Goal: Information Seeking & Learning: Learn about a topic

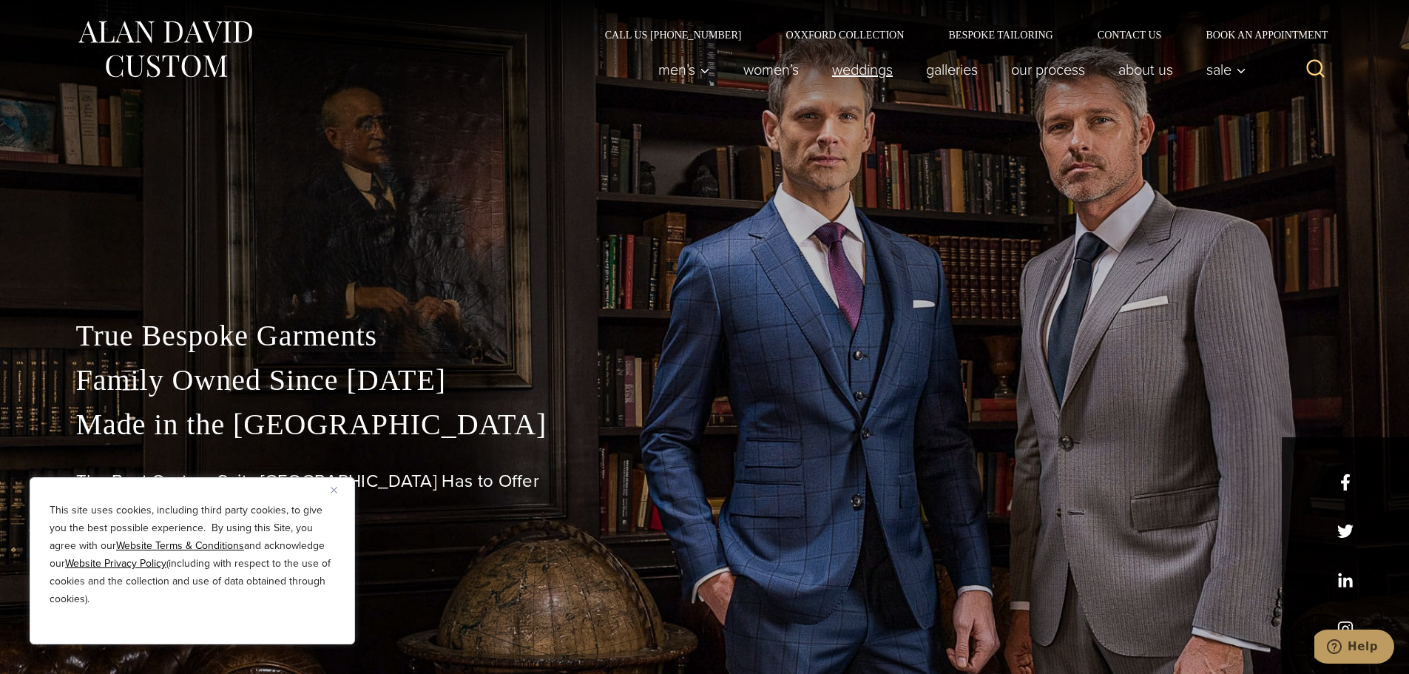
click at [871, 66] on link "weddings" at bounding box center [862, 70] width 94 height 30
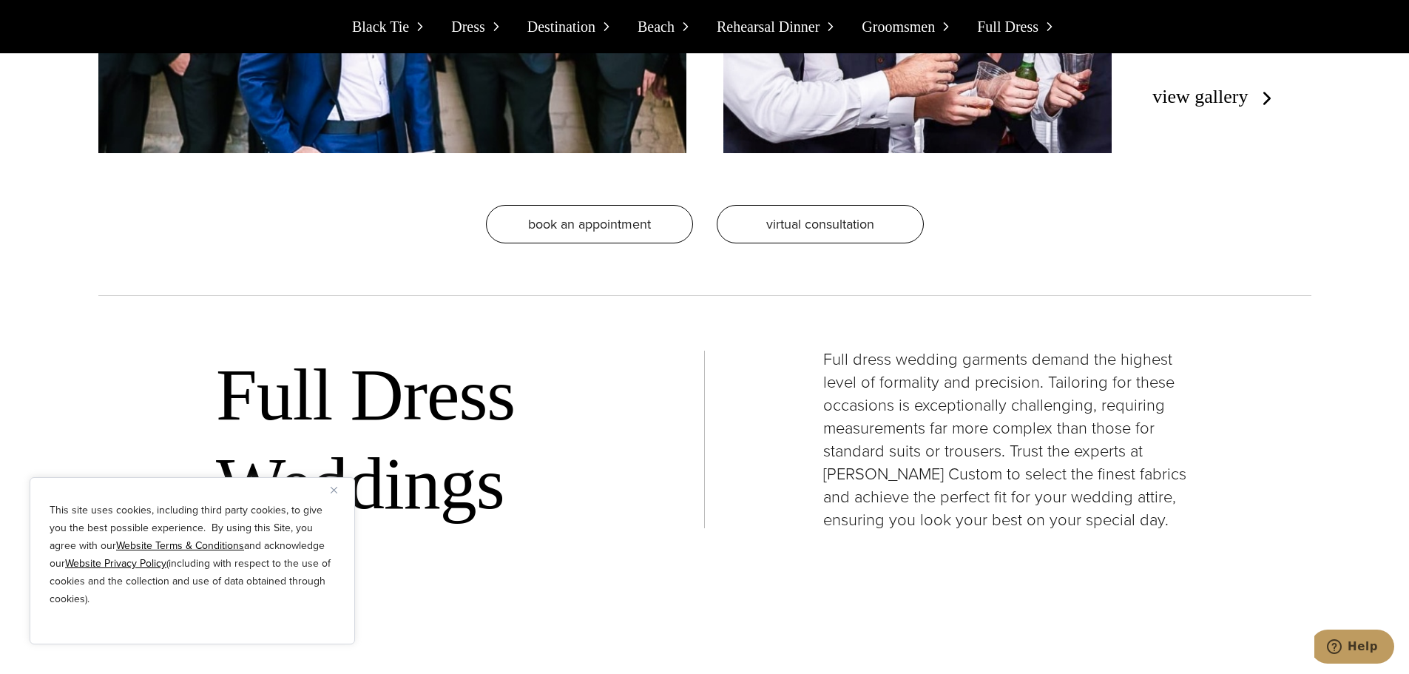
scroll to position [12059, 0]
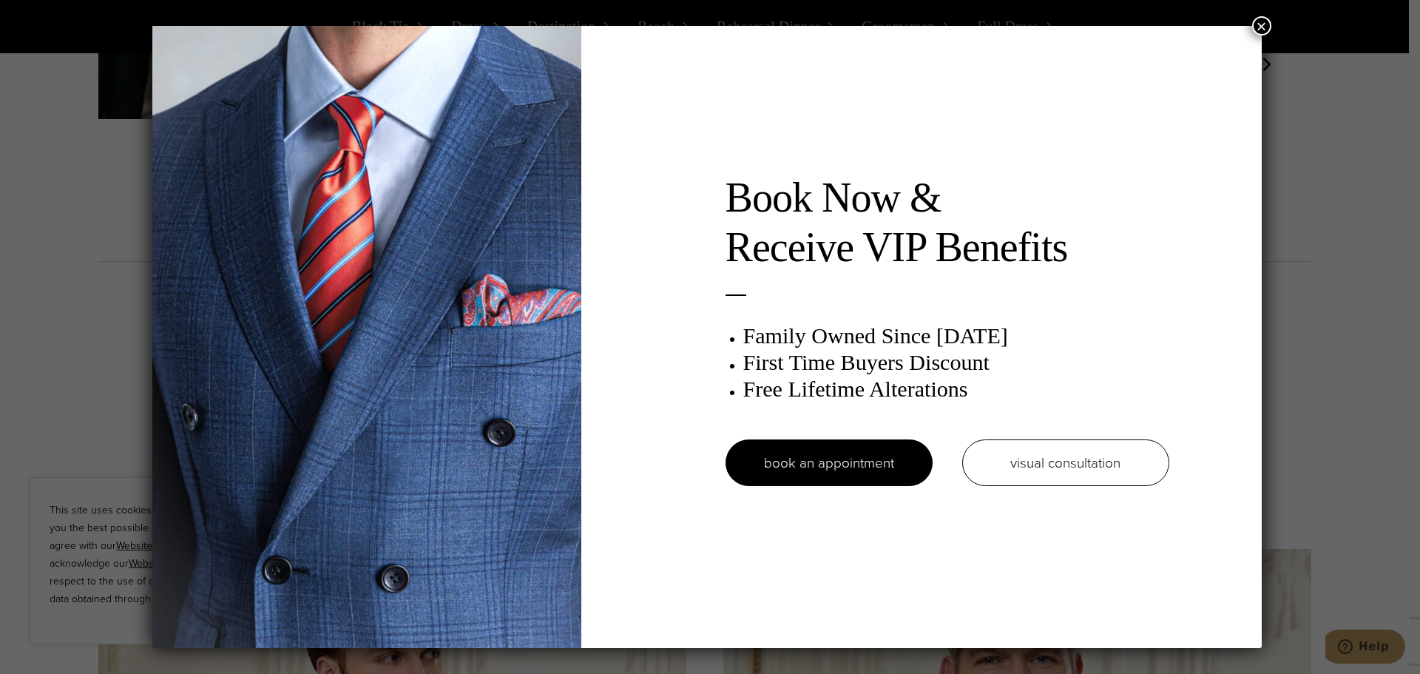
click at [1264, 21] on button "×" at bounding box center [1262, 25] width 19 height 19
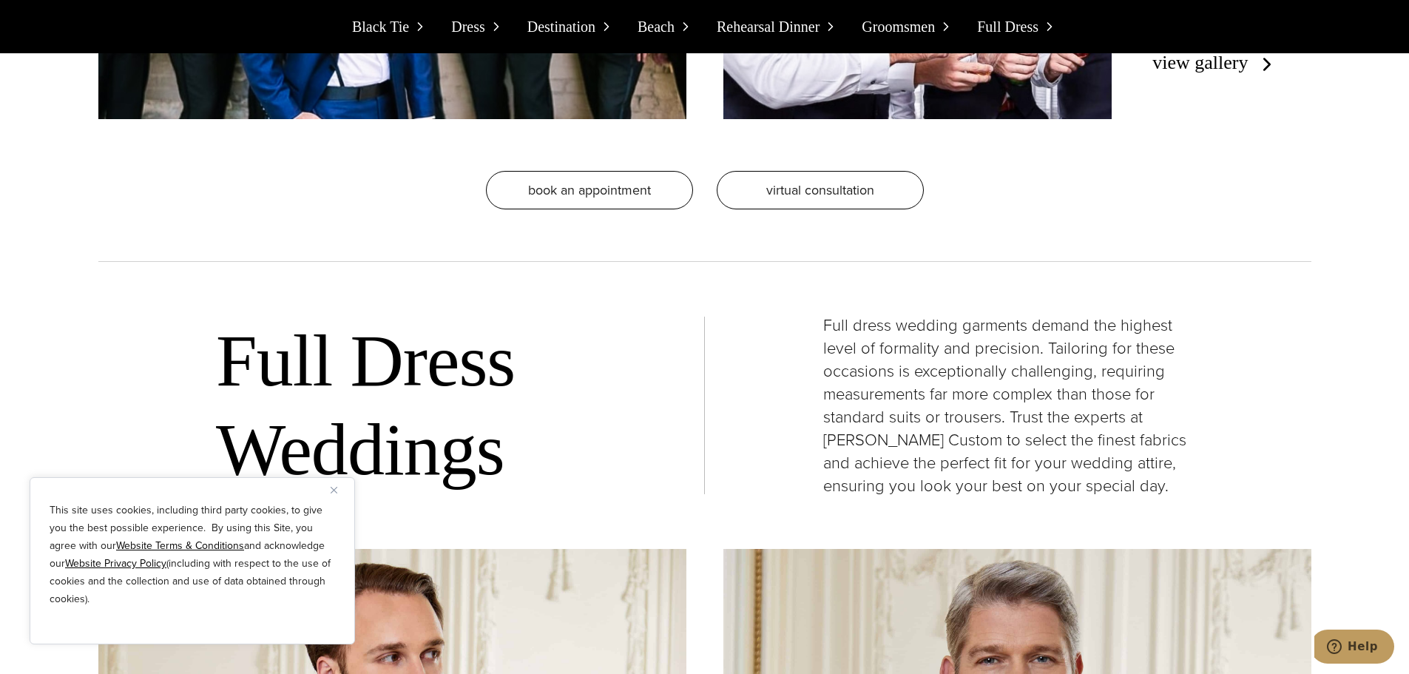
click at [368, 28] on span "Black Tie" at bounding box center [380, 27] width 57 height 24
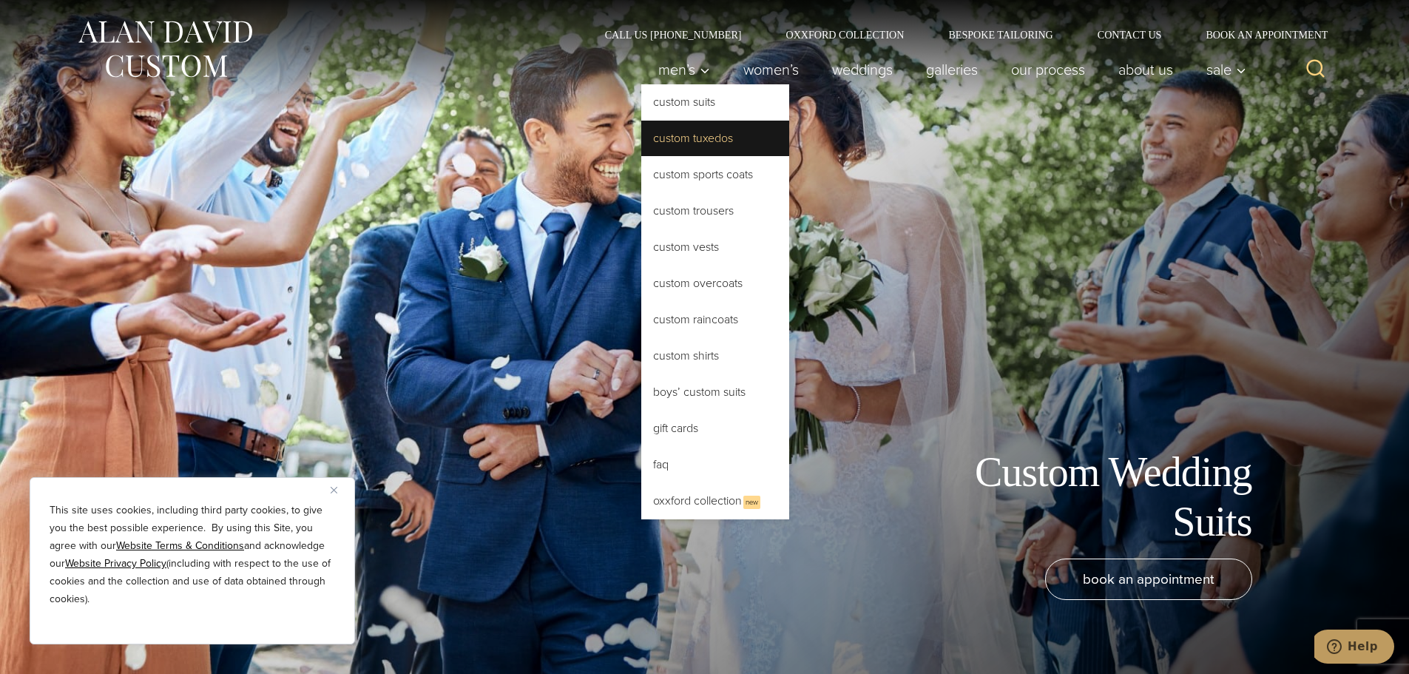
click at [680, 136] on link "Custom Tuxedos" at bounding box center [715, 139] width 148 height 36
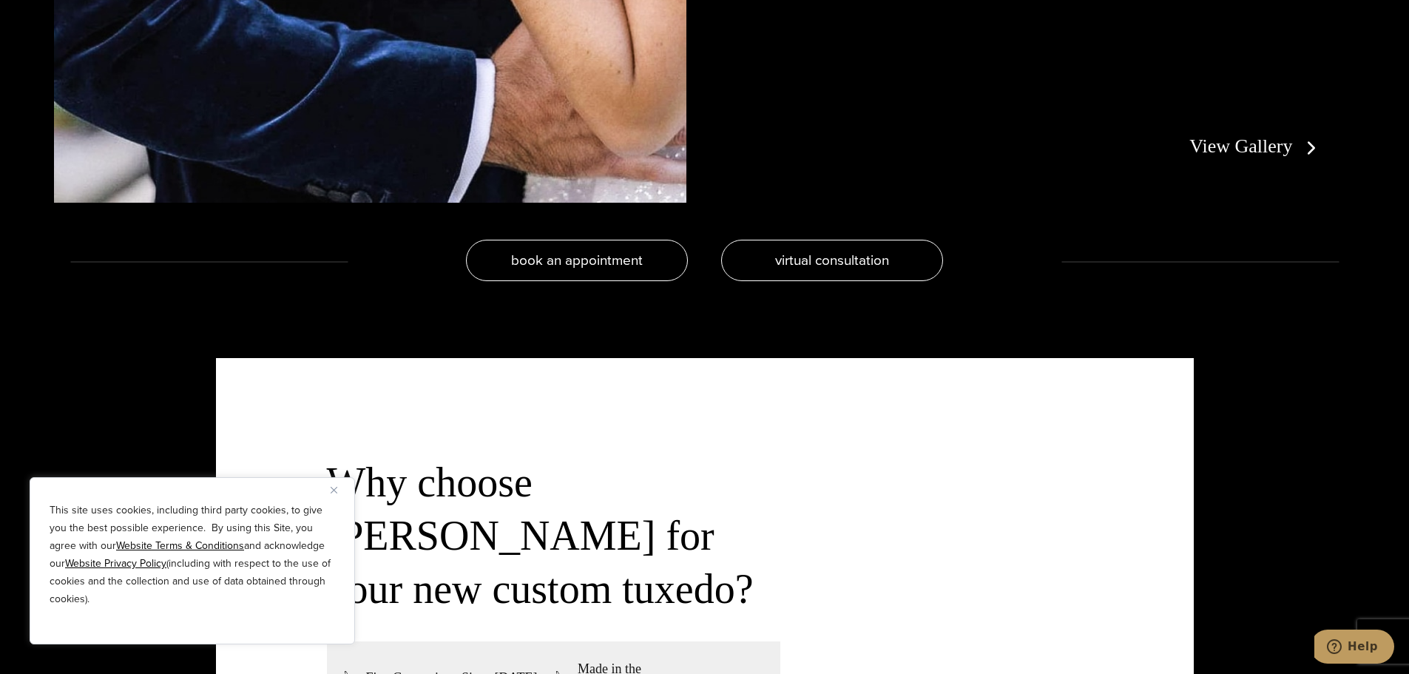
scroll to position [3773, 0]
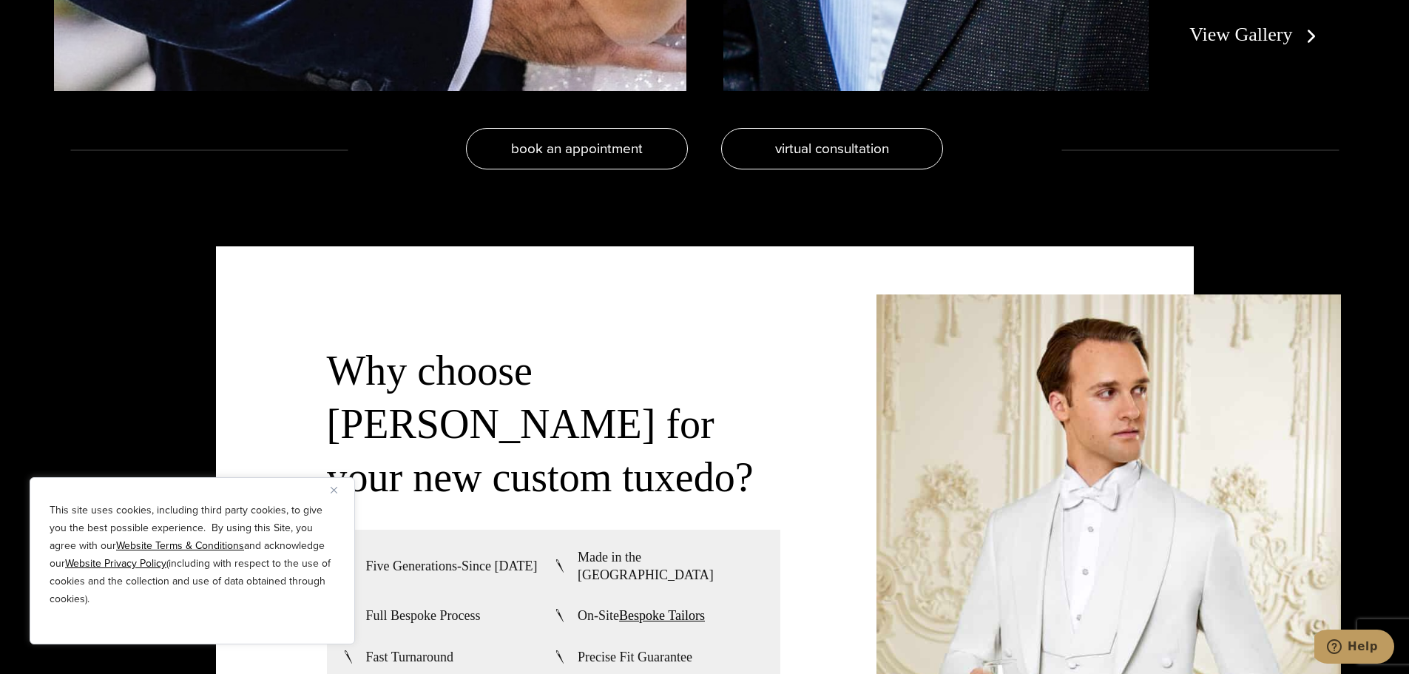
click at [1269, 33] on link "View Gallery" at bounding box center [1256, 34] width 132 height 21
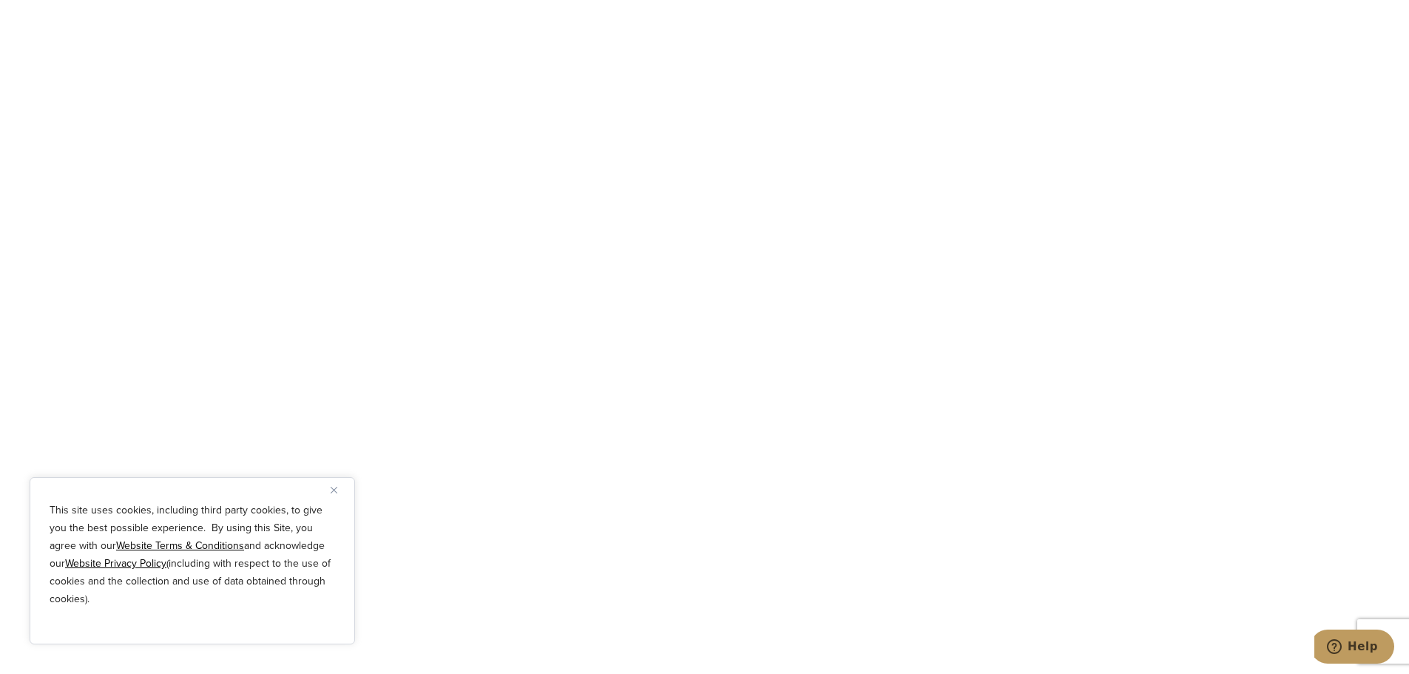
scroll to position [6436, 0]
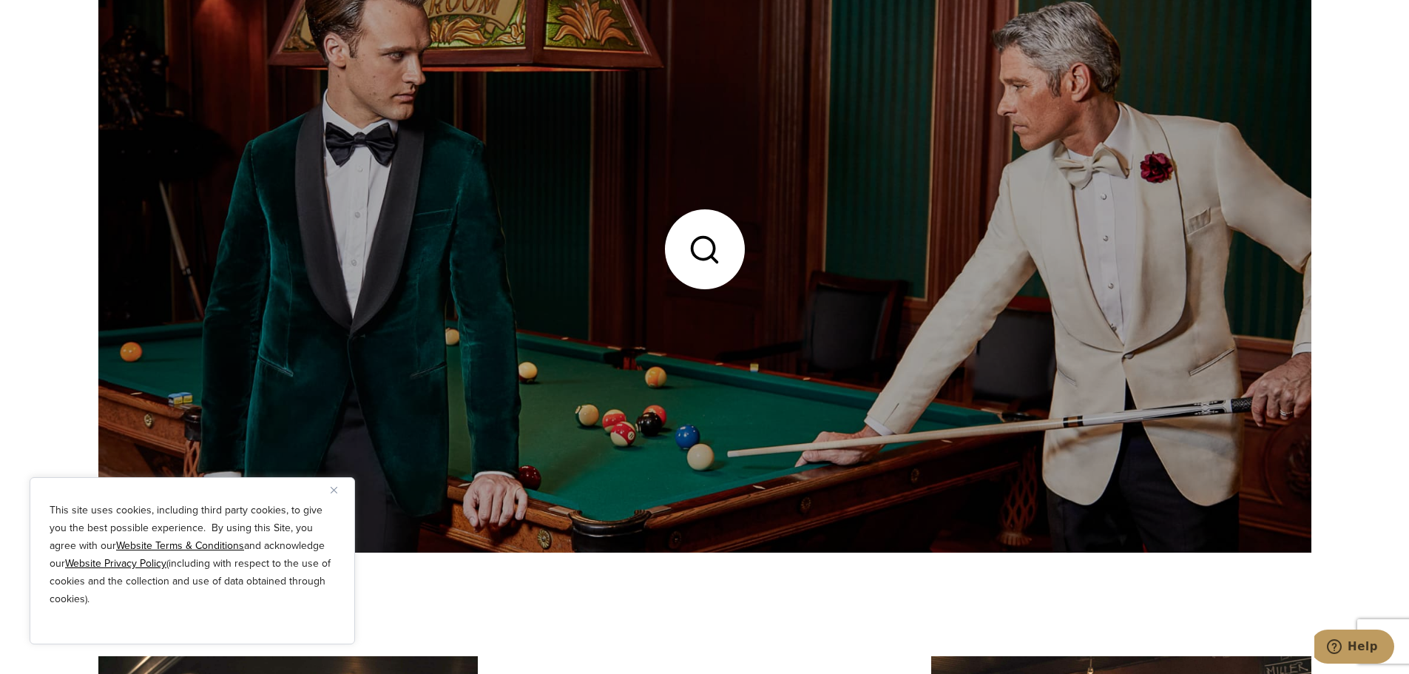
click at [405, 322] on link at bounding box center [704, 249] width 1213 height 607
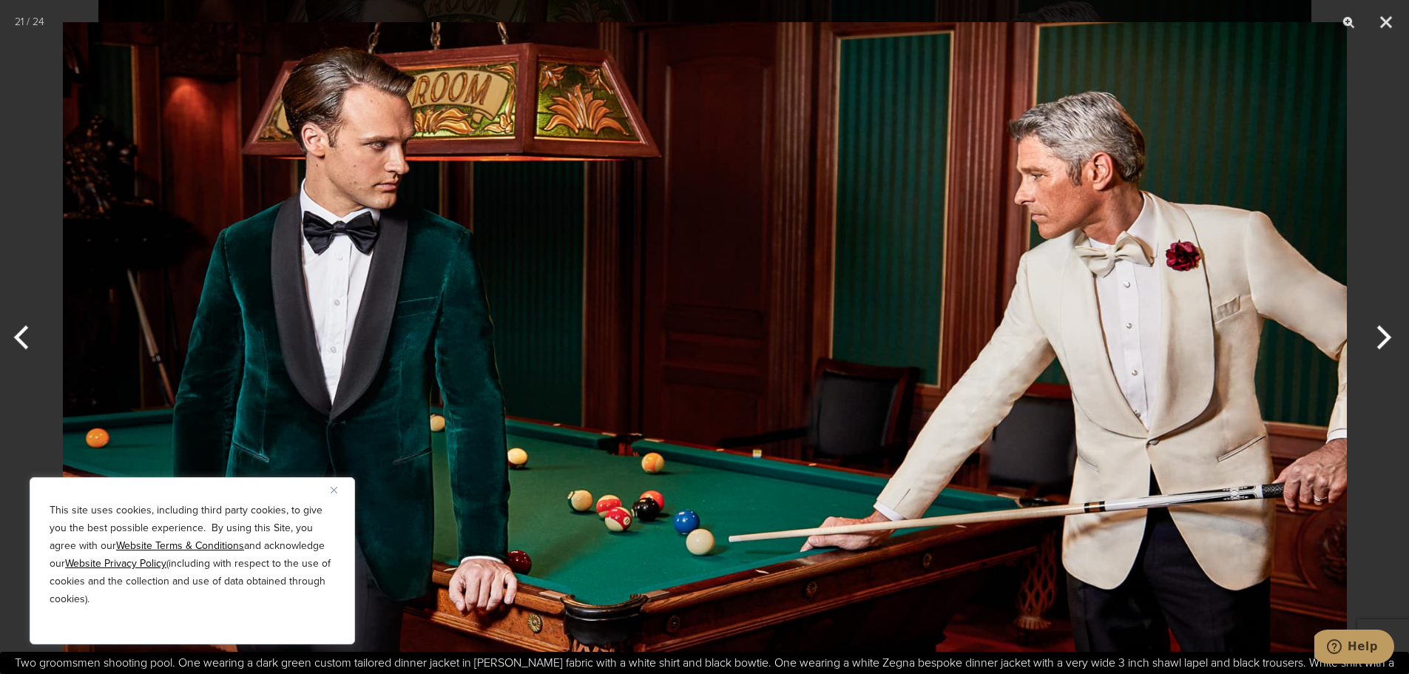
click at [1388, 340] on button "Next" at bounding box center [1381, 337] width 55 height 74
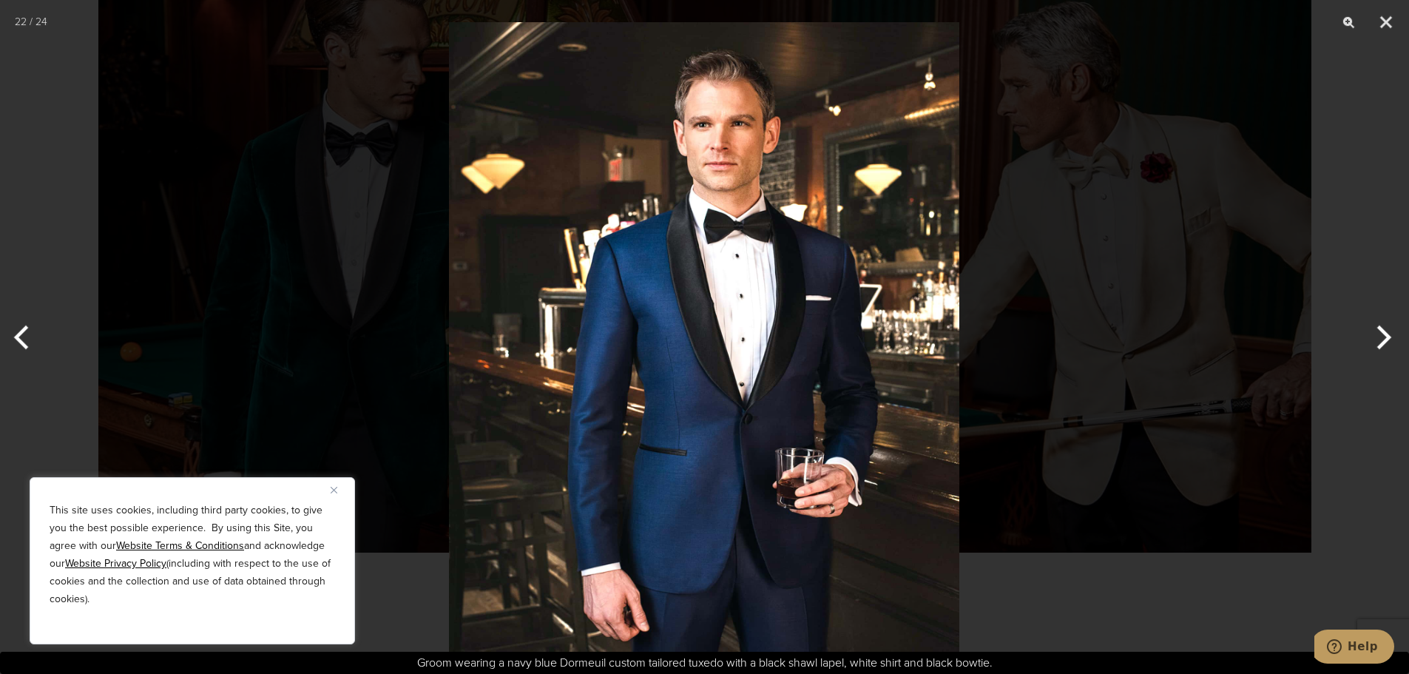
click at [1388, 340] on button "Next" at bounding box center [1381, 337] width 55 height 74
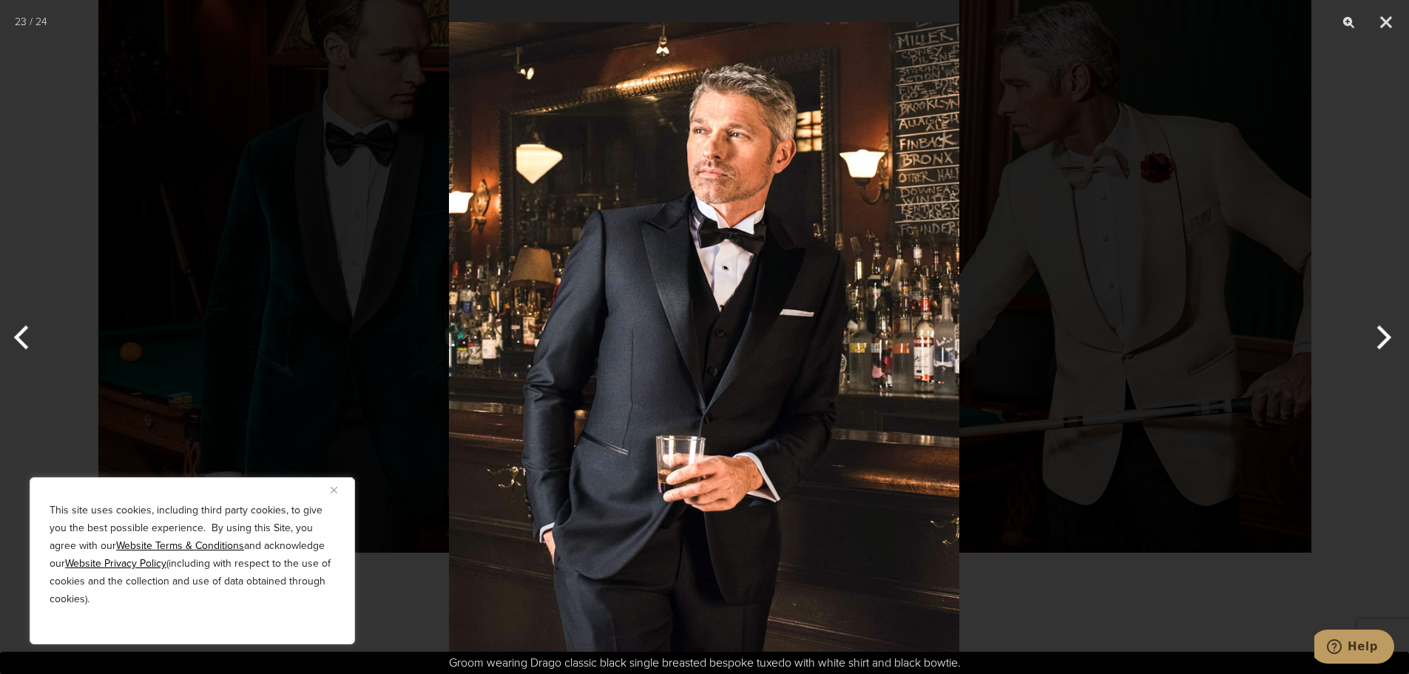
click at [1388, 340] on button "Next" at bounding box center [1381, 337] width 55 height 74
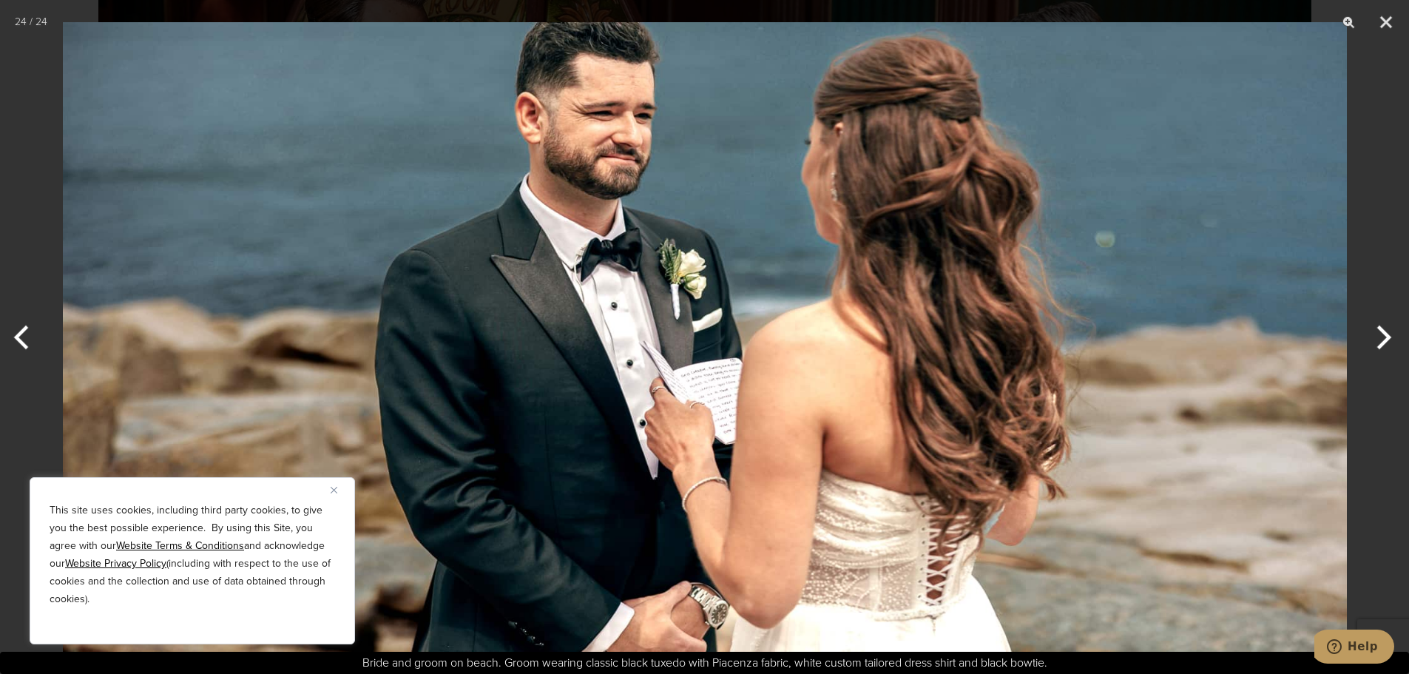
click at [1388, 340] on button "Next" at bounding box center [1381, 337] width 55 height 74
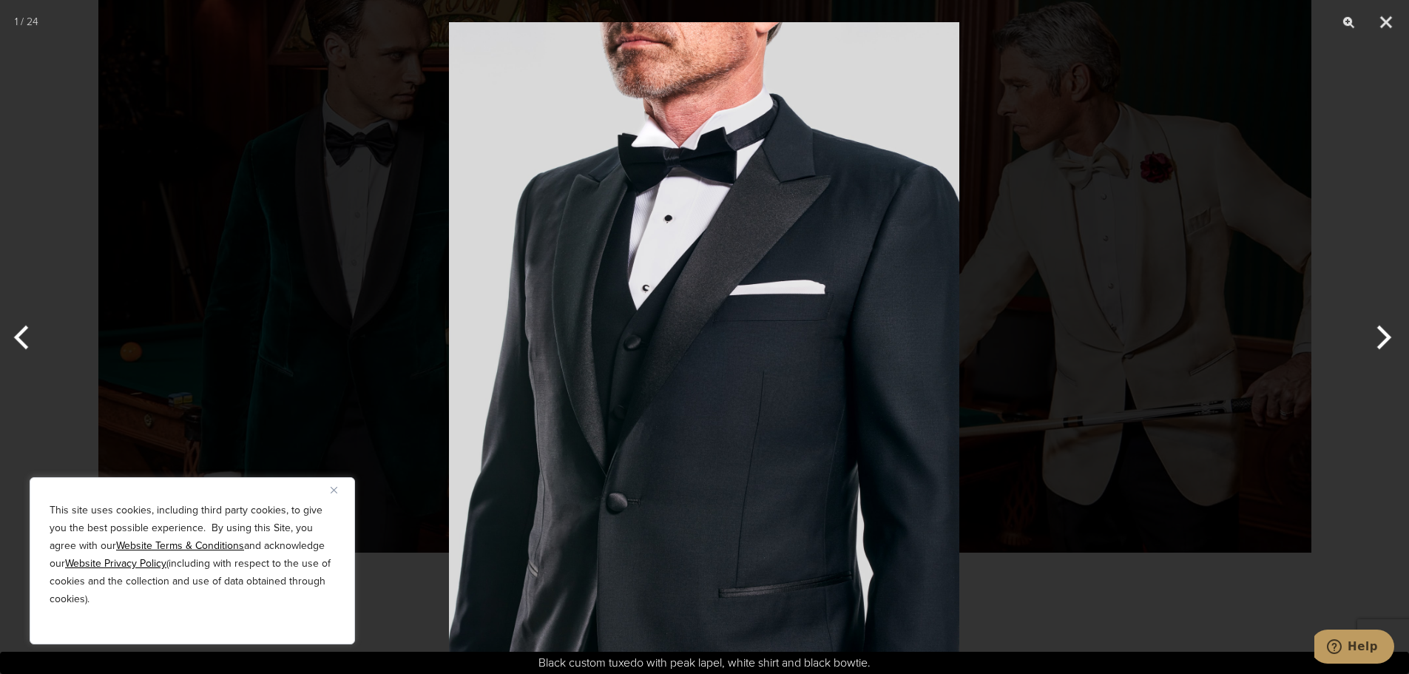
click at [1388, 340] on button "Next" at bounding box center [1381, 337] width 55 height 74
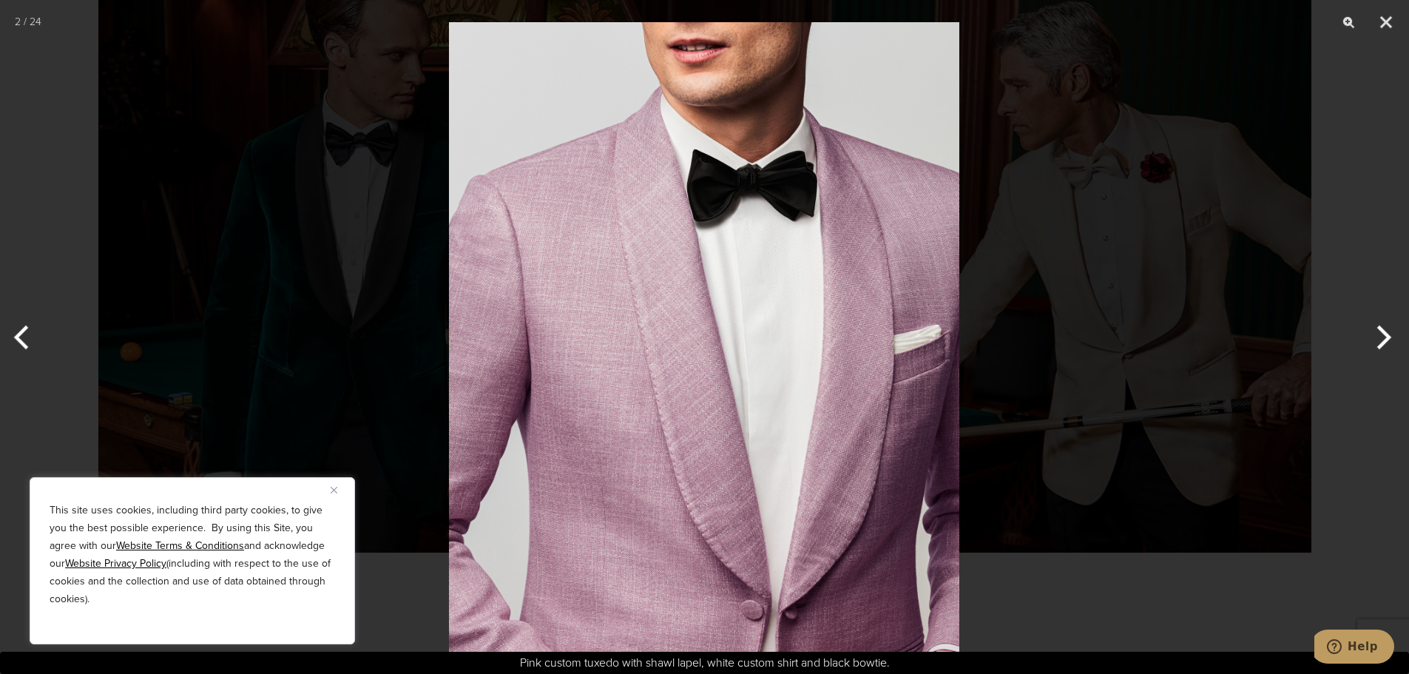
click at [1388, 340] on button "Next" at bounding box center [1381, 337] width 55 height 74
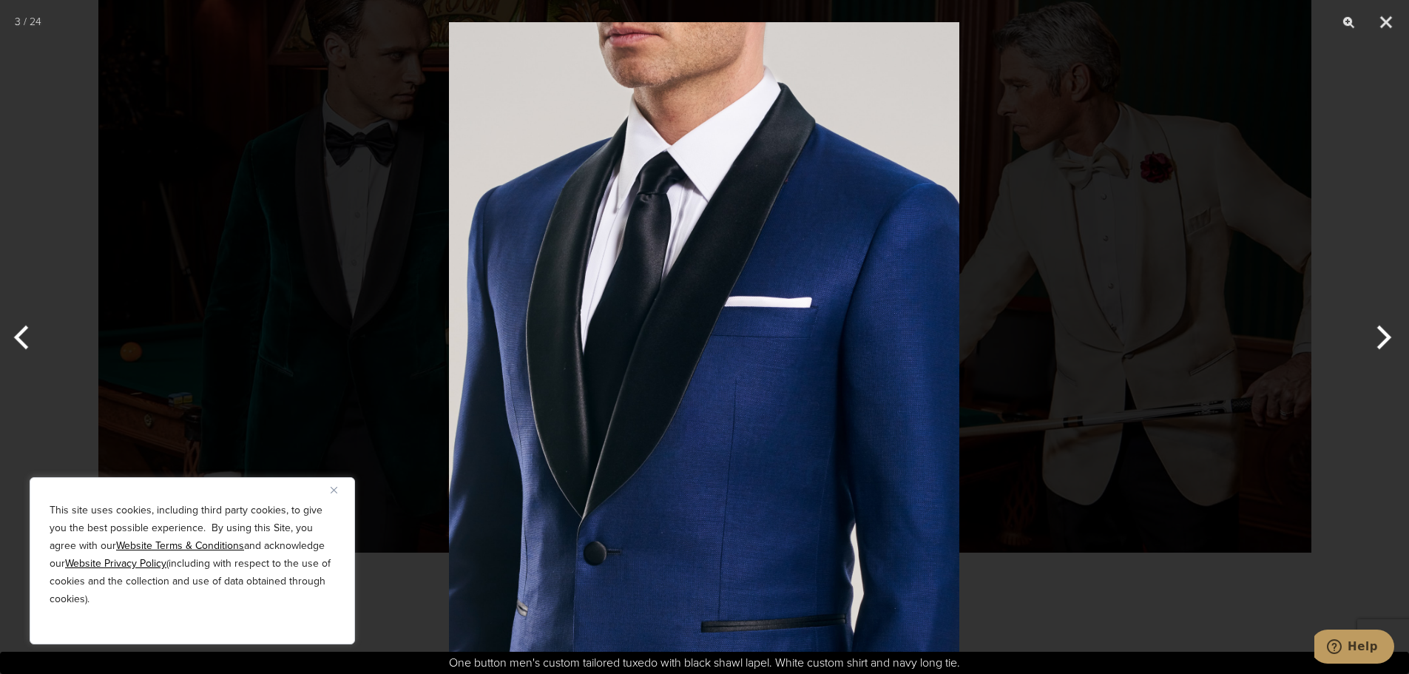
click at [1388, 340] on button "Next" at bounding box center [1381, 337] width 55 height 74
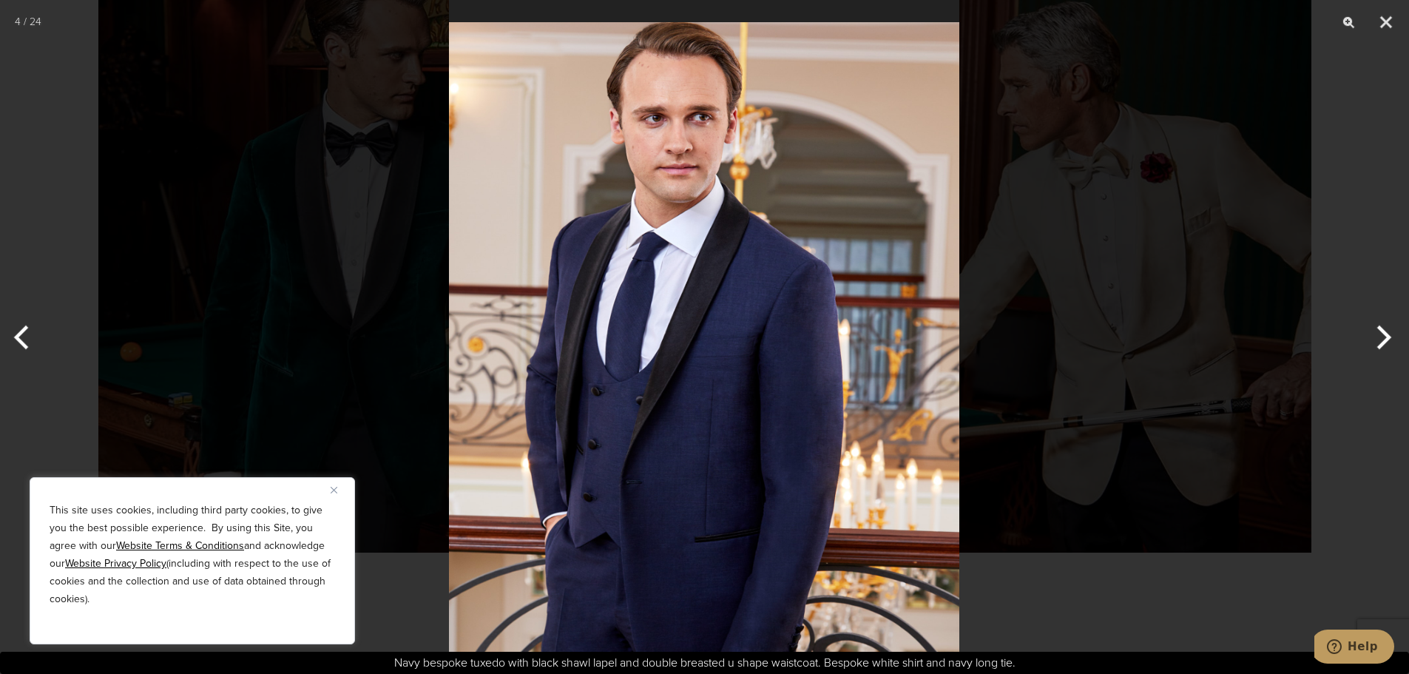
click at [1388, 340] on button "Next" at bounding box center [1381, 337] width 55 height 74
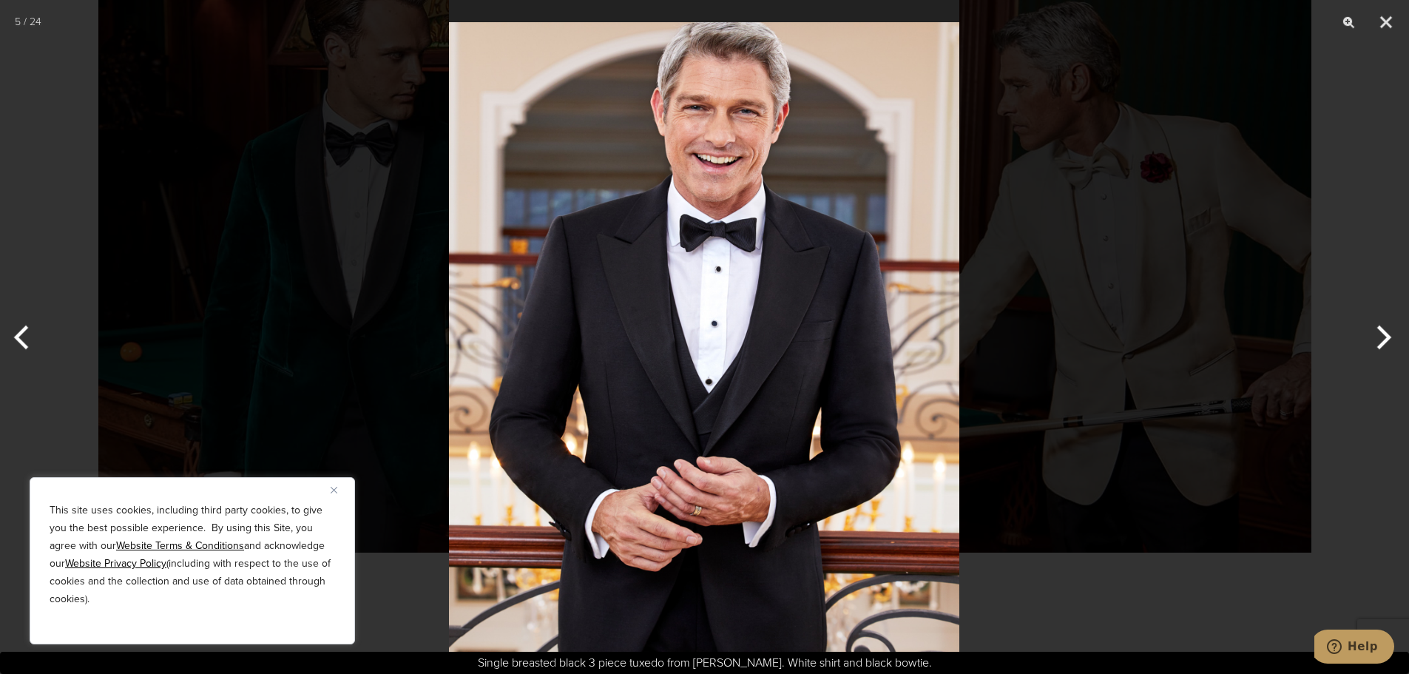
click at [1388, 340] on button "Next" at bounding box center [1381, 337] width 55 height 74
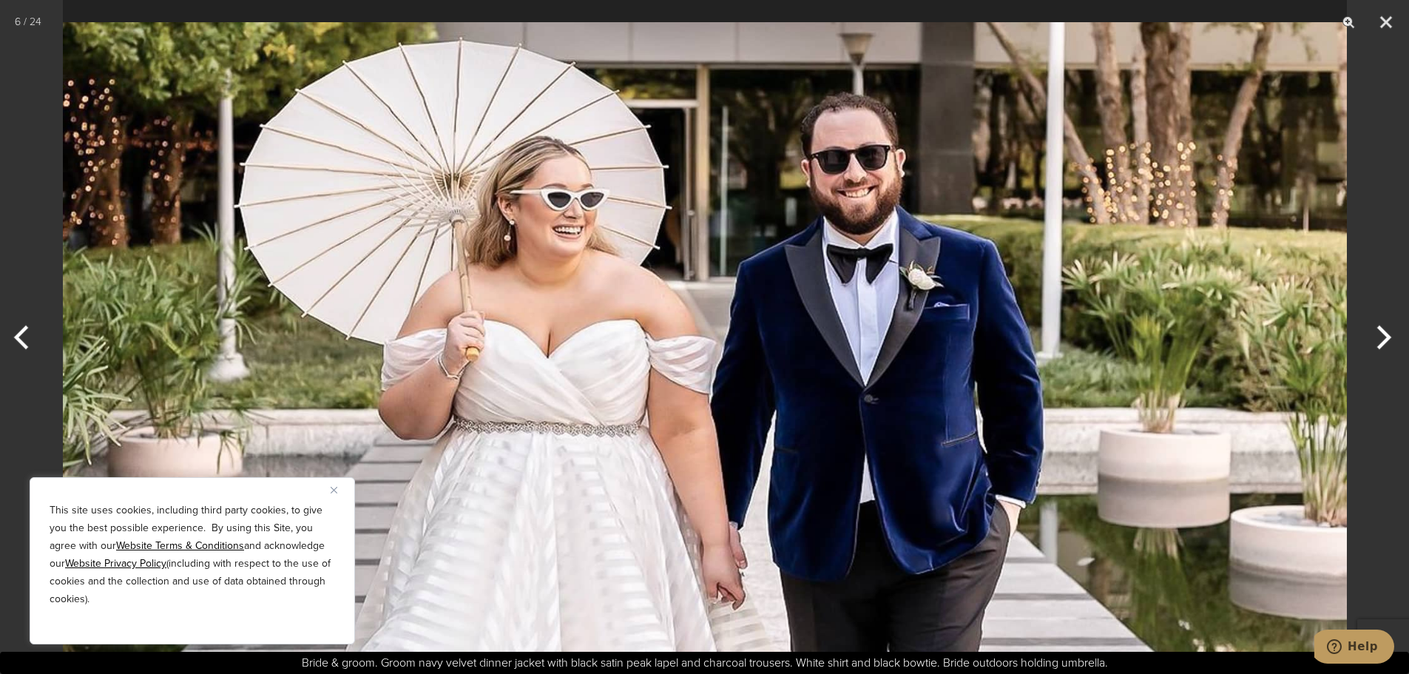
click at [1388, 340] on button "Next" at bounding box center [1381, 337] width 55 height 74
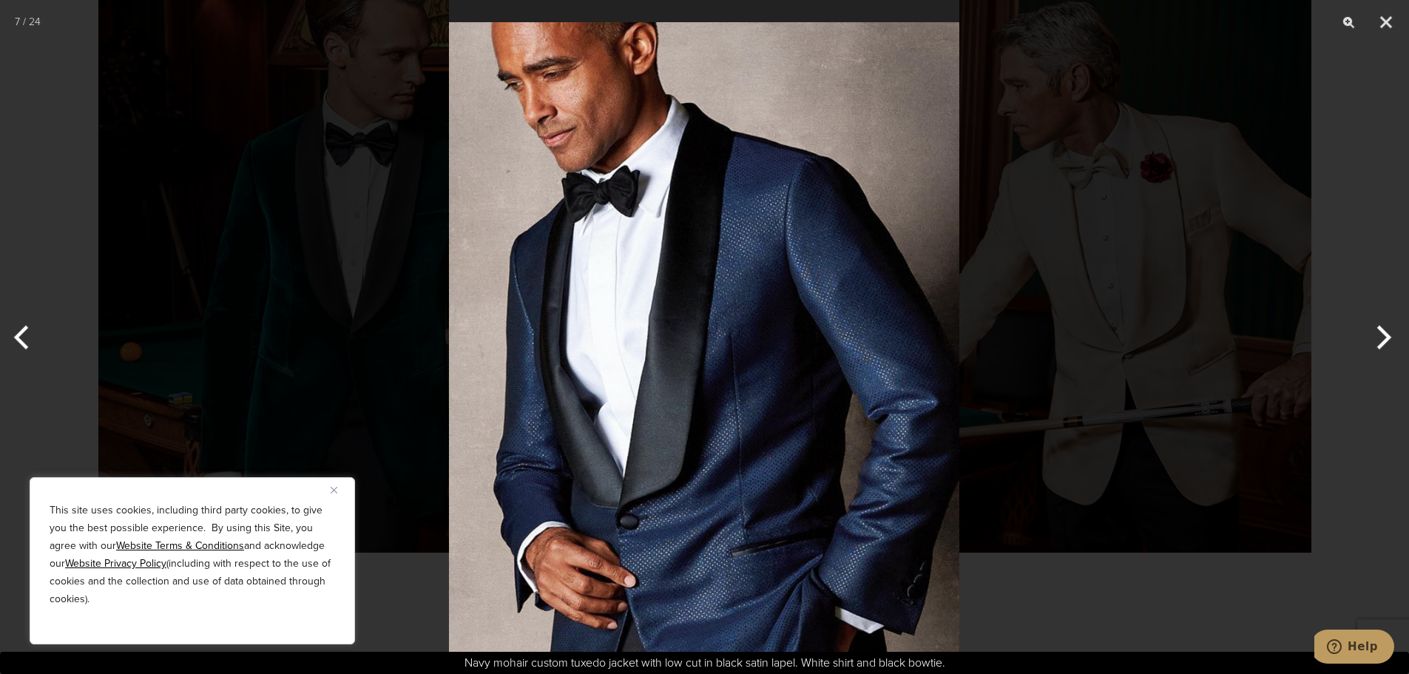
click at [1388, 340] on button "Next" at bounding box center [1381, 337] width 55 height 74
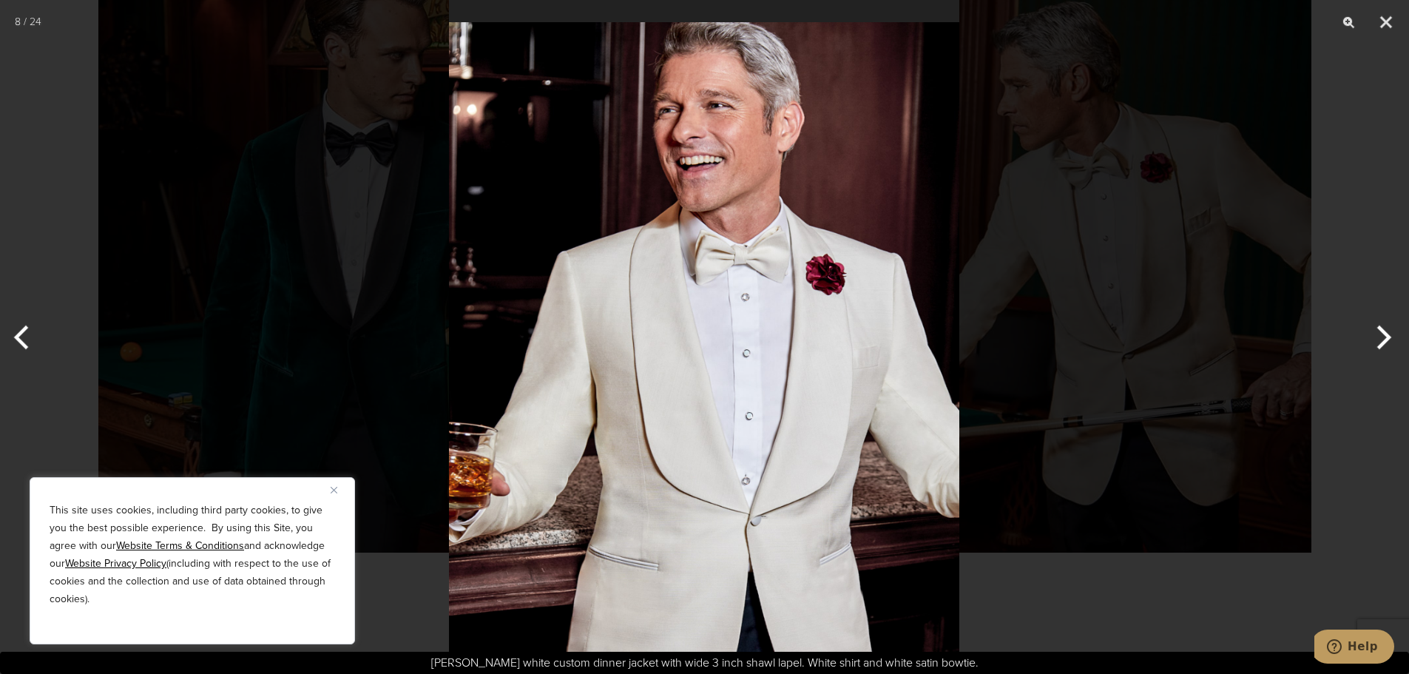
click at [1388, 340] on button "Next" at bounding box center [1381, 337] width 55 height 74
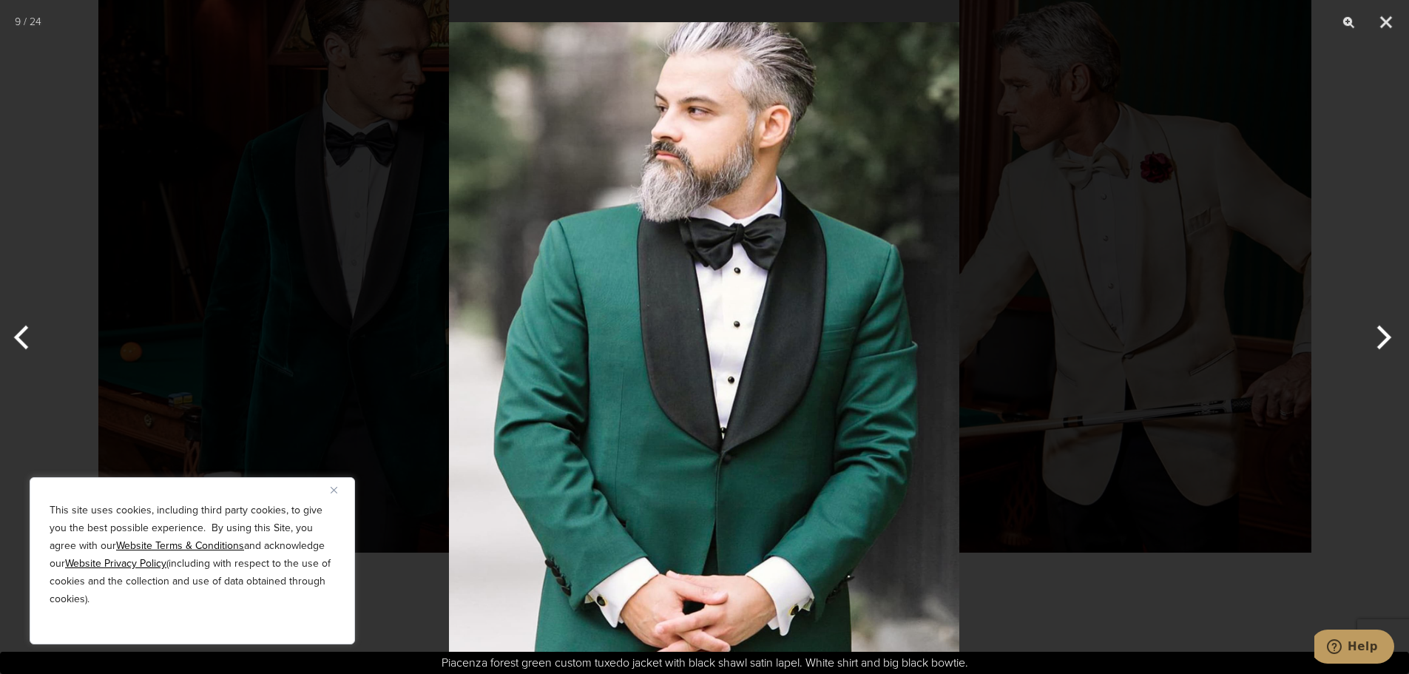
click at [1388, 340] on button "Next" at bounding box center [1381, 337] width 55 height 74
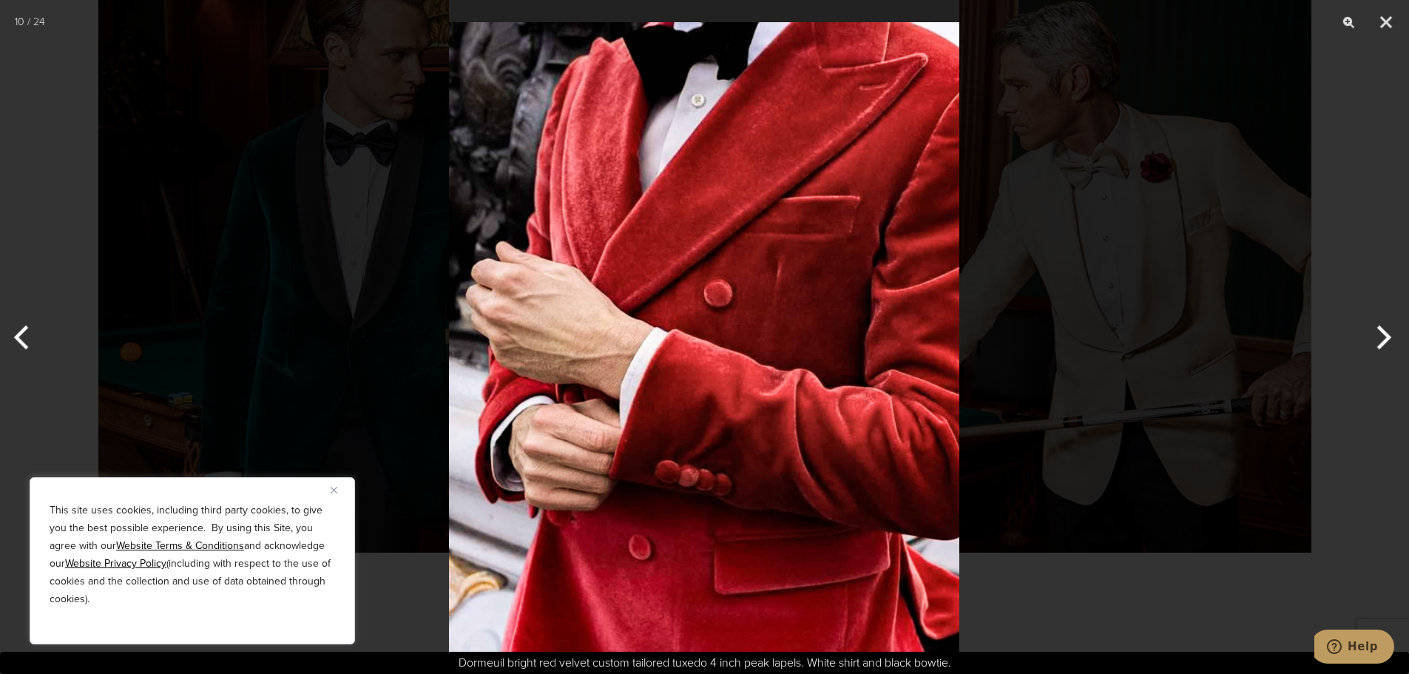
click at [1388, 340] on button "Next" at bounding box center [1381, 337] width 55 height 74
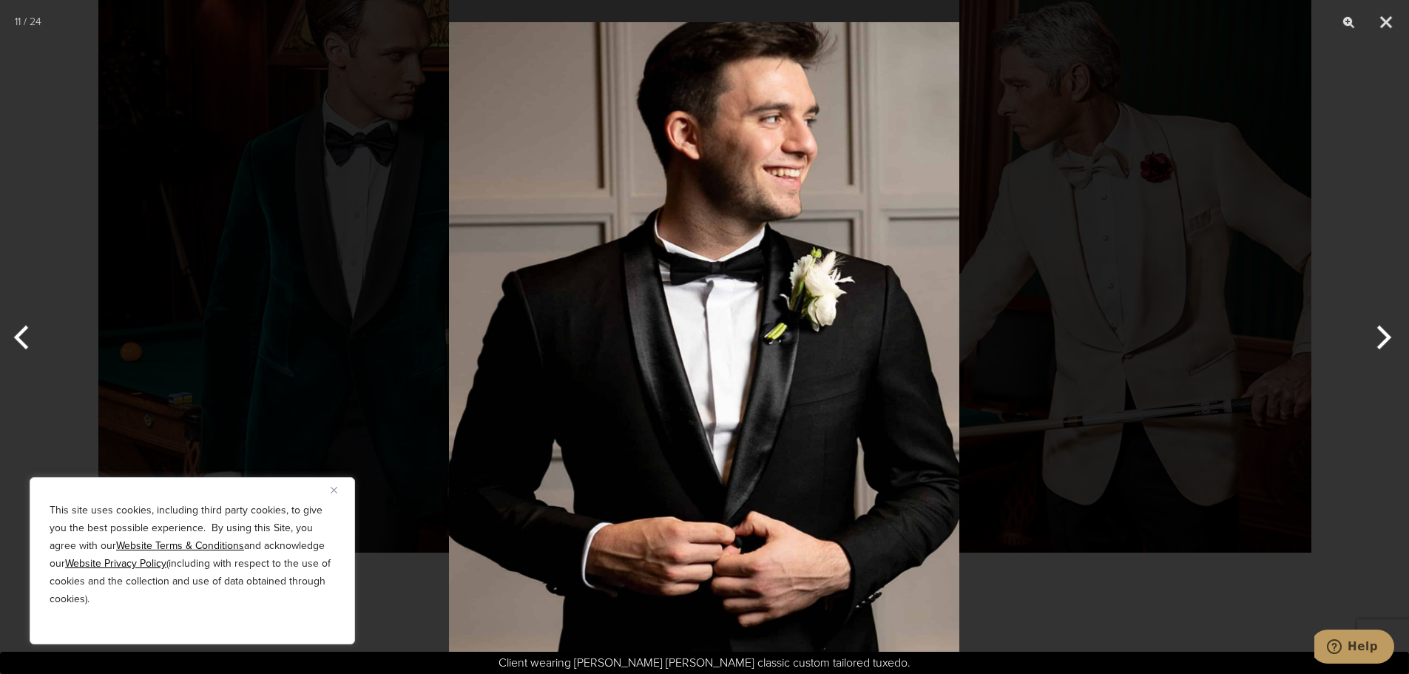
click at [1388, 340] on button "Next" at bounding box center [1381, 337] width 55 height 74
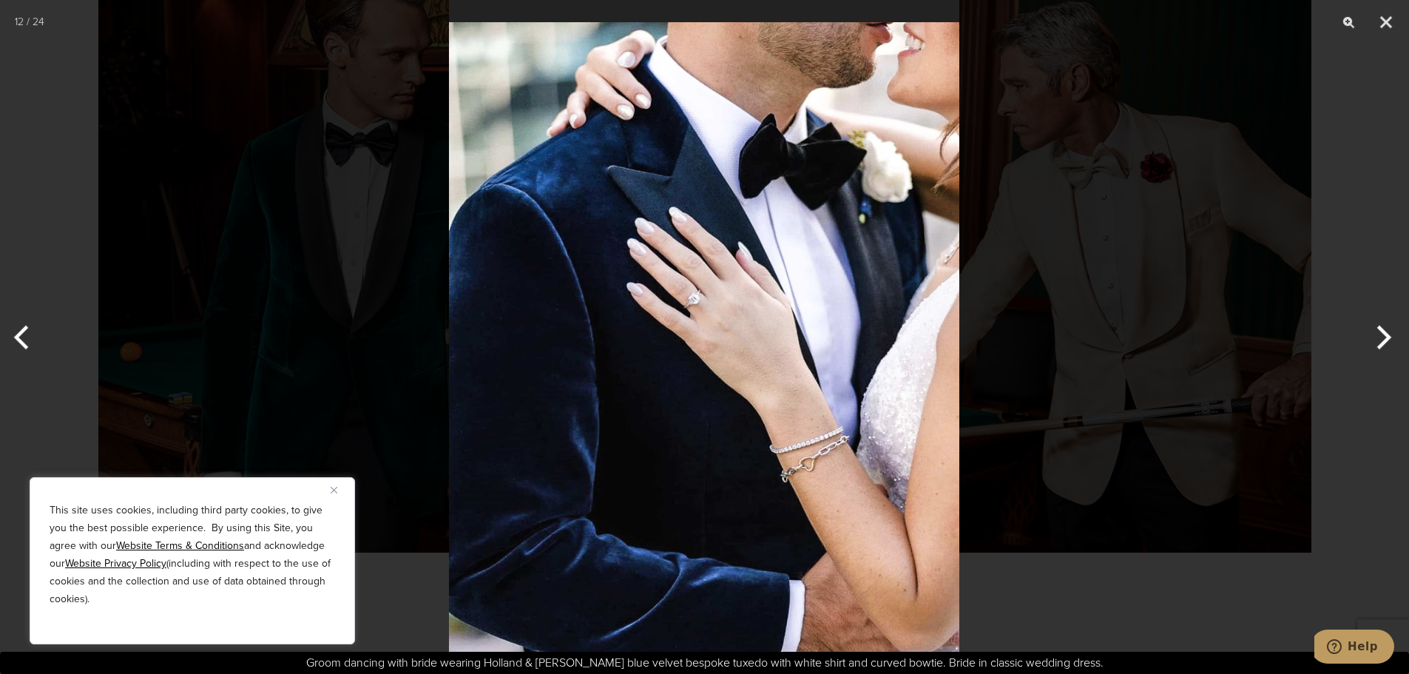
click at [1388, 340] on button "Next" at bounding box center [1381, 337] width 55 height 74
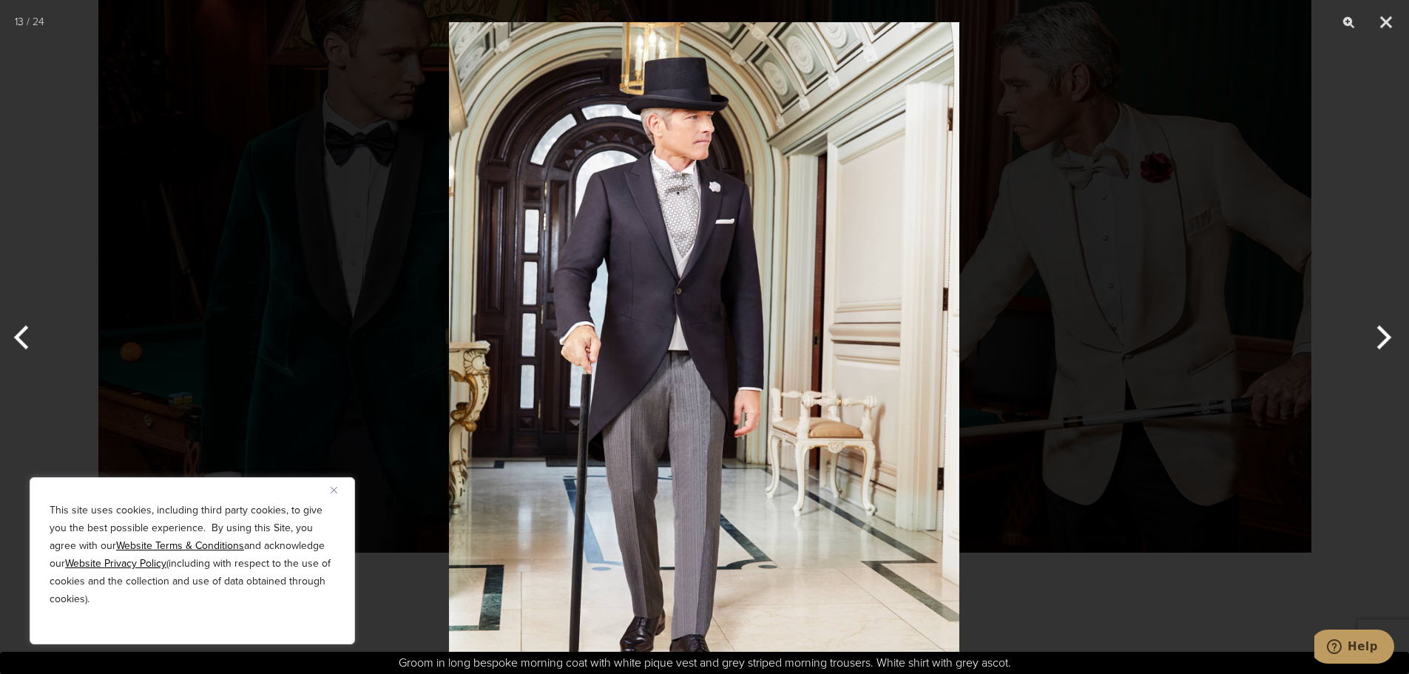
click at [1388, 340] on button "Next" at bounding box center [1381, 337] width 55 height 74
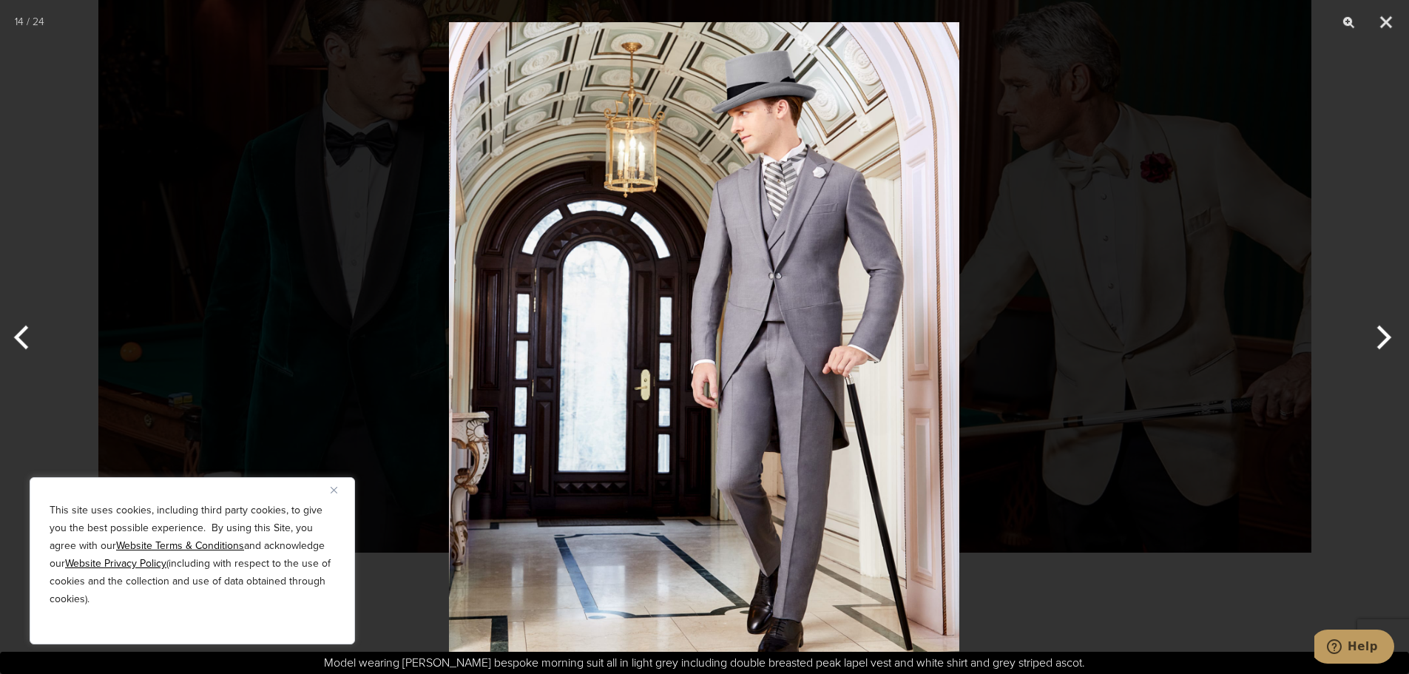
click at [1388, 340] on button "Next" at bounding box center [1381, 337] width 55 height 74
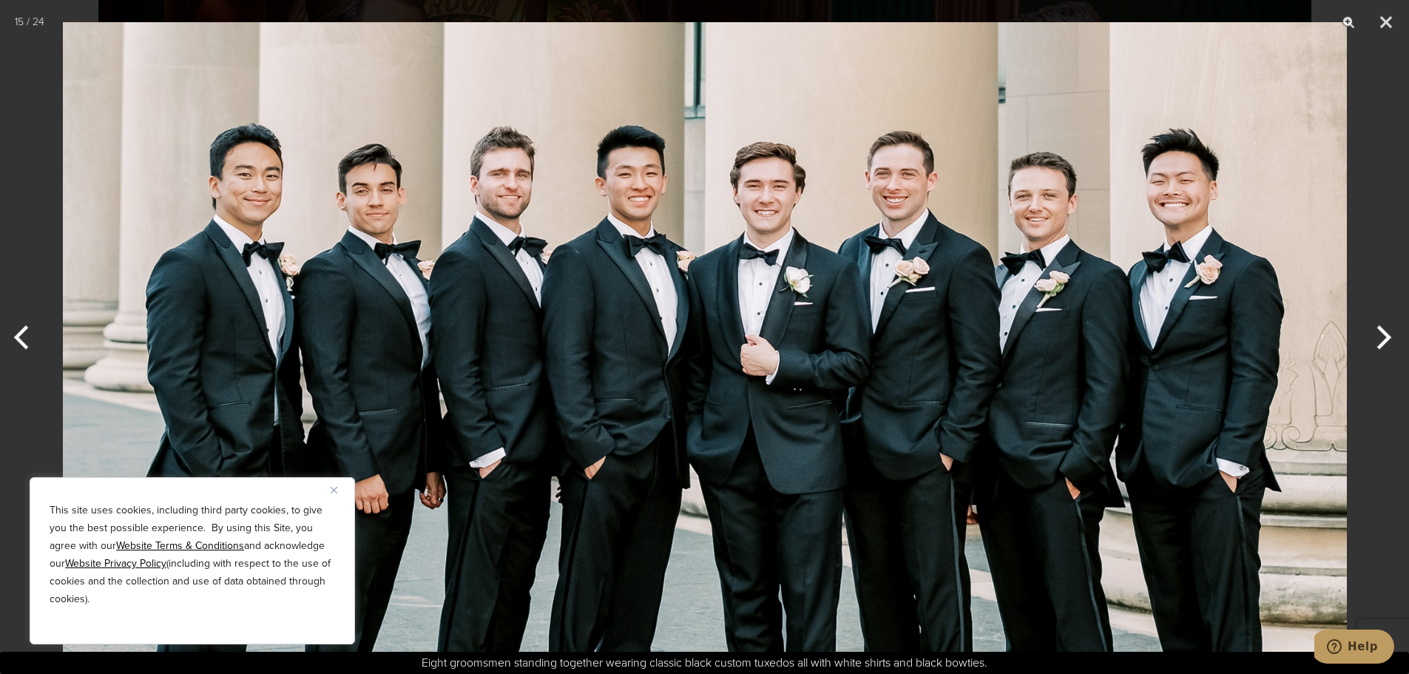
click at [1388, 340] on button "Next" at bounding box center [1381, 337] width 55 height 74
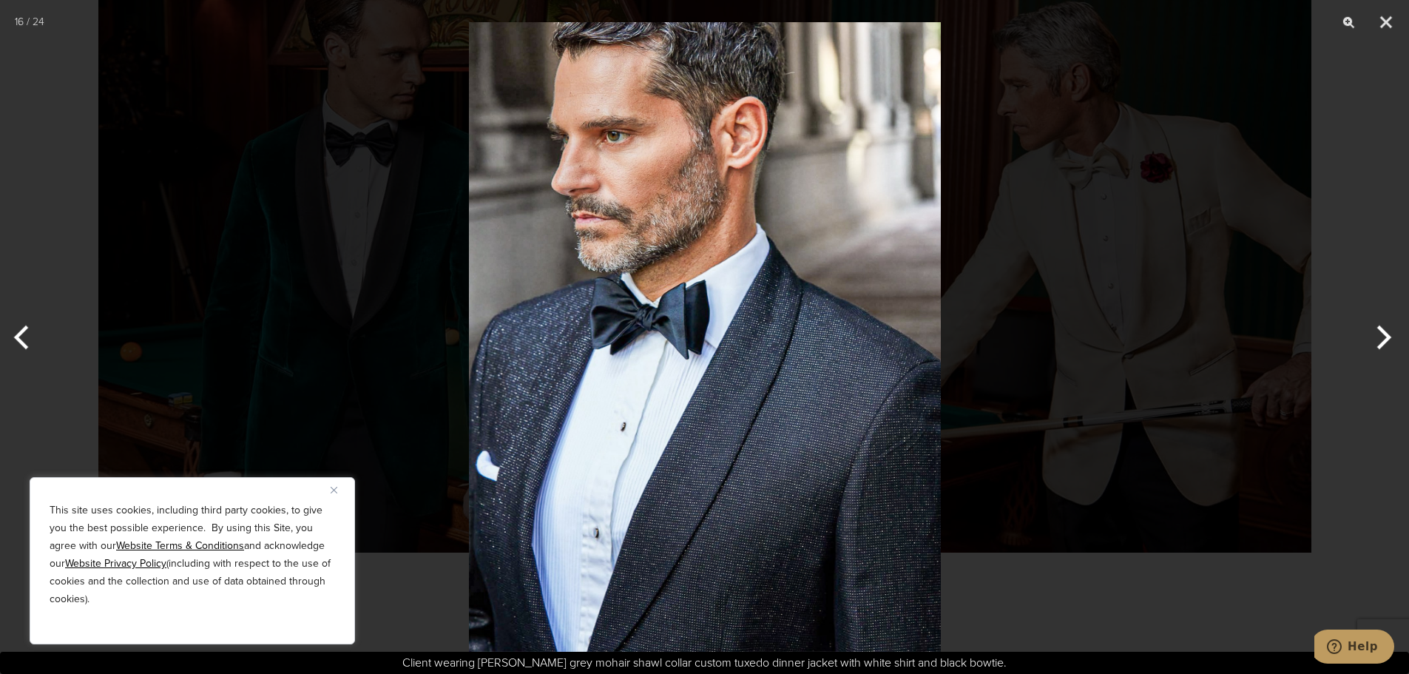
click at [1388, 340] on button "Next" at bounding box center [1381, 337] width 55 height 74
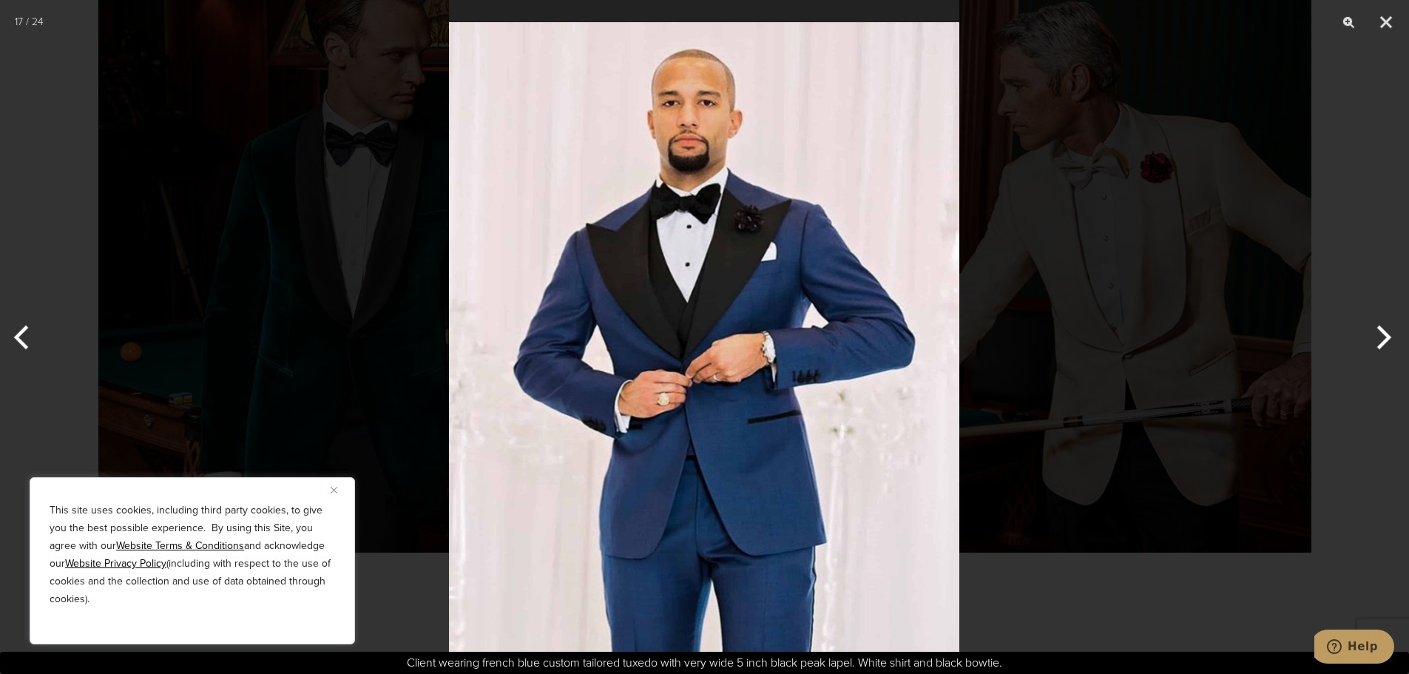
click at [1388, 340] on button "Next" at bounding box center [1381, 337] width 55 height 74
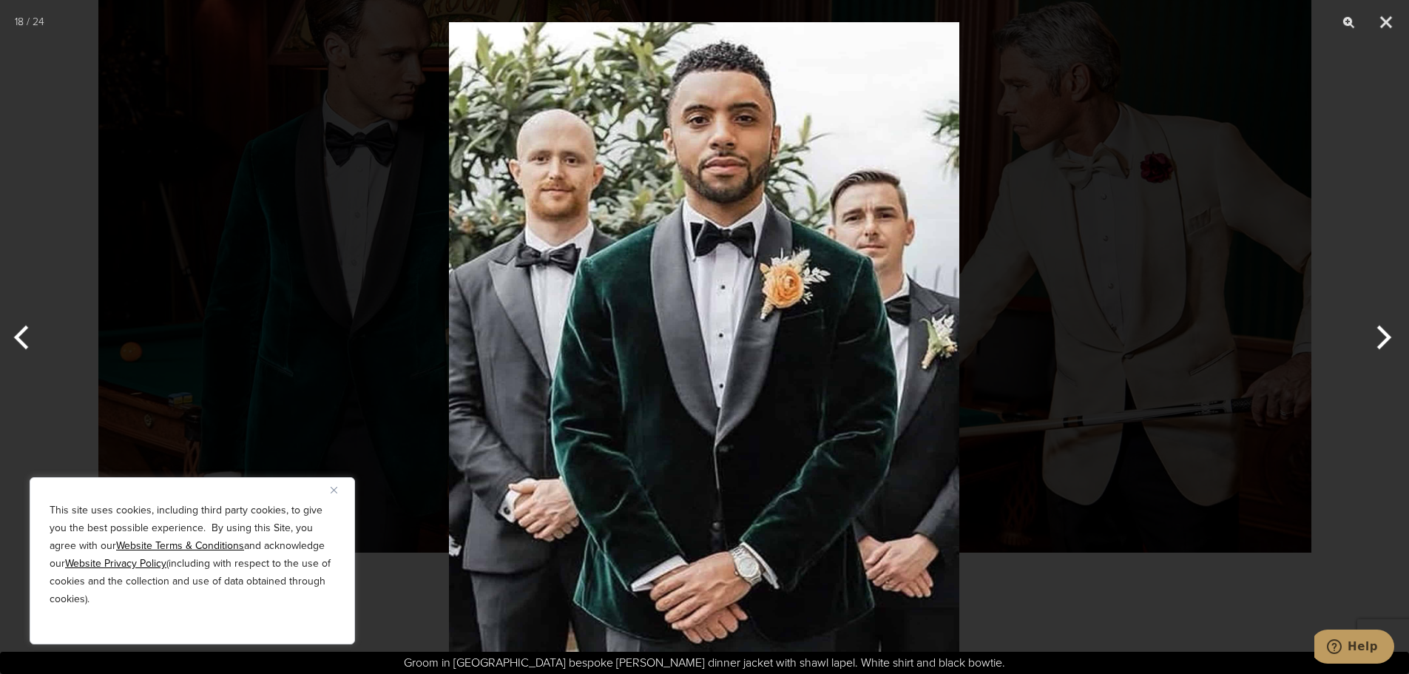
click at [1388, 340] on button "Next" at bounding box center [1381, 337] width 55 height 74
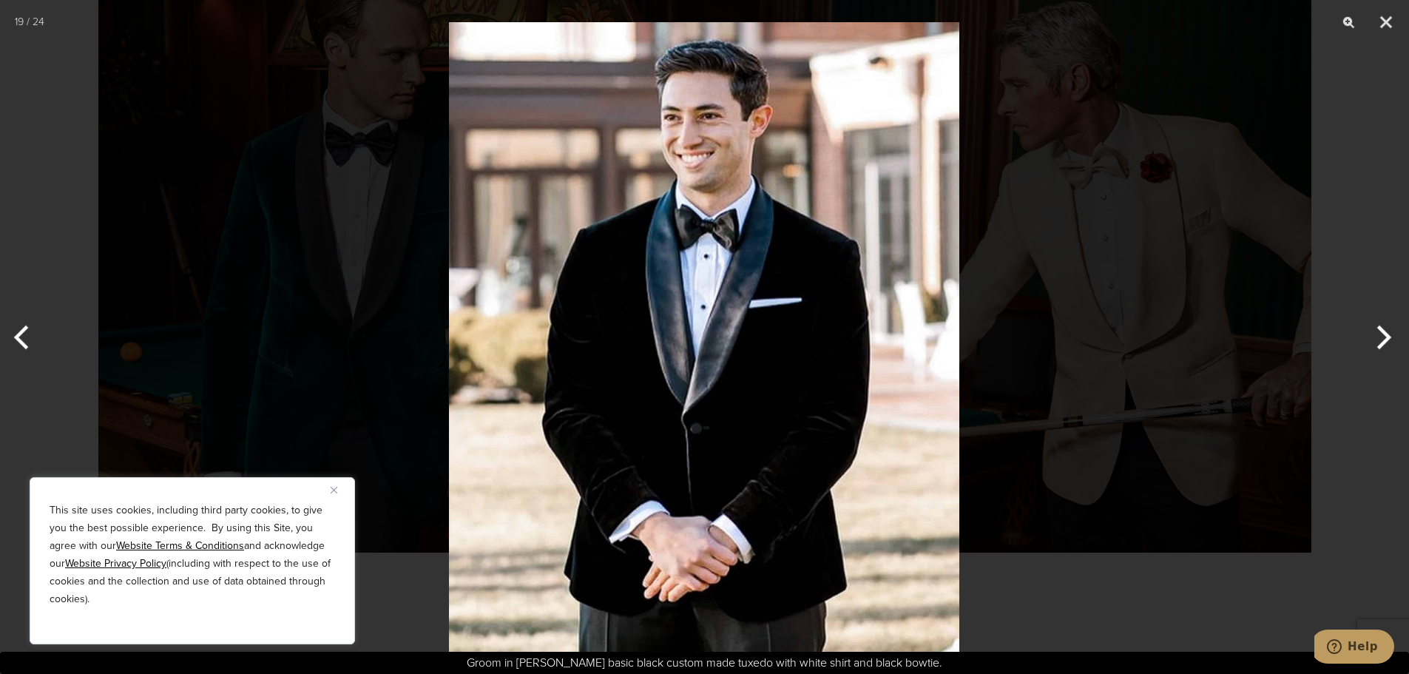
click at [1388, 340] on button "Next" at bounding box center [1381, 337] width 55 height 74
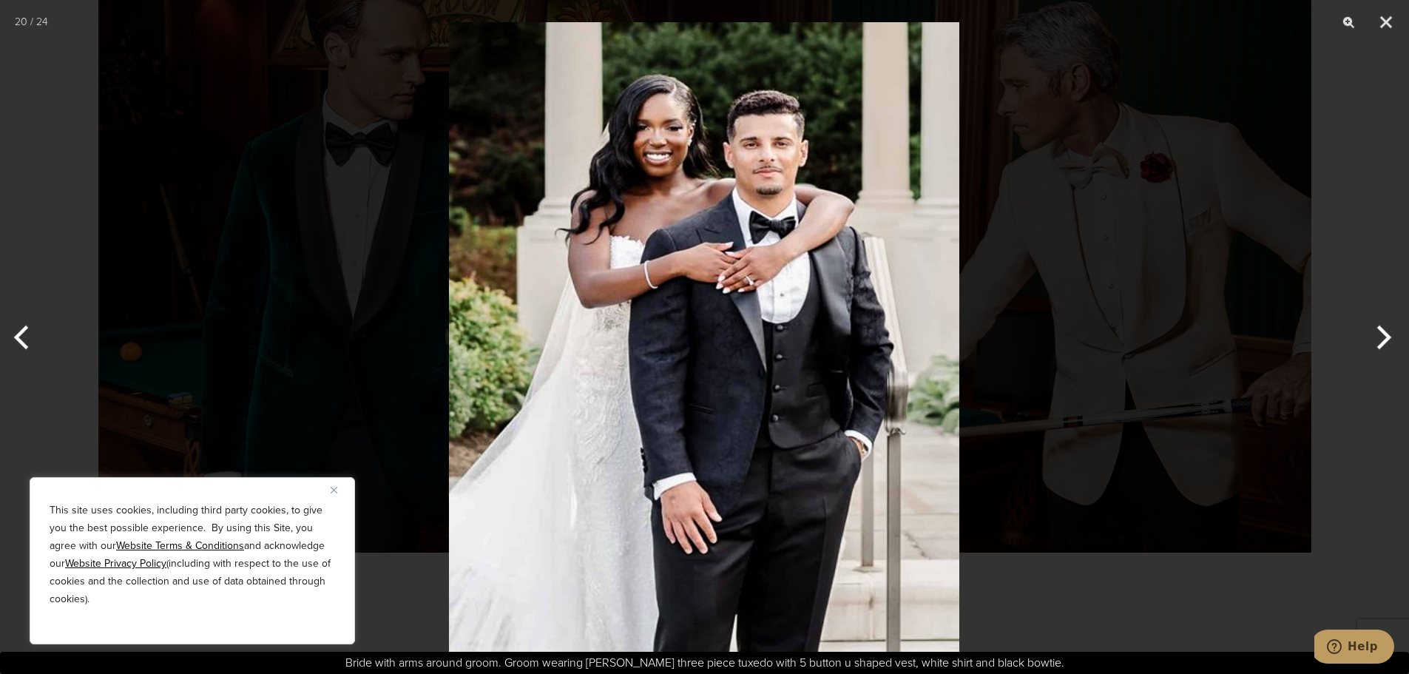
click at [1388, 340] on button "Next" at bounding box center [1381, 337] width 55 height 74
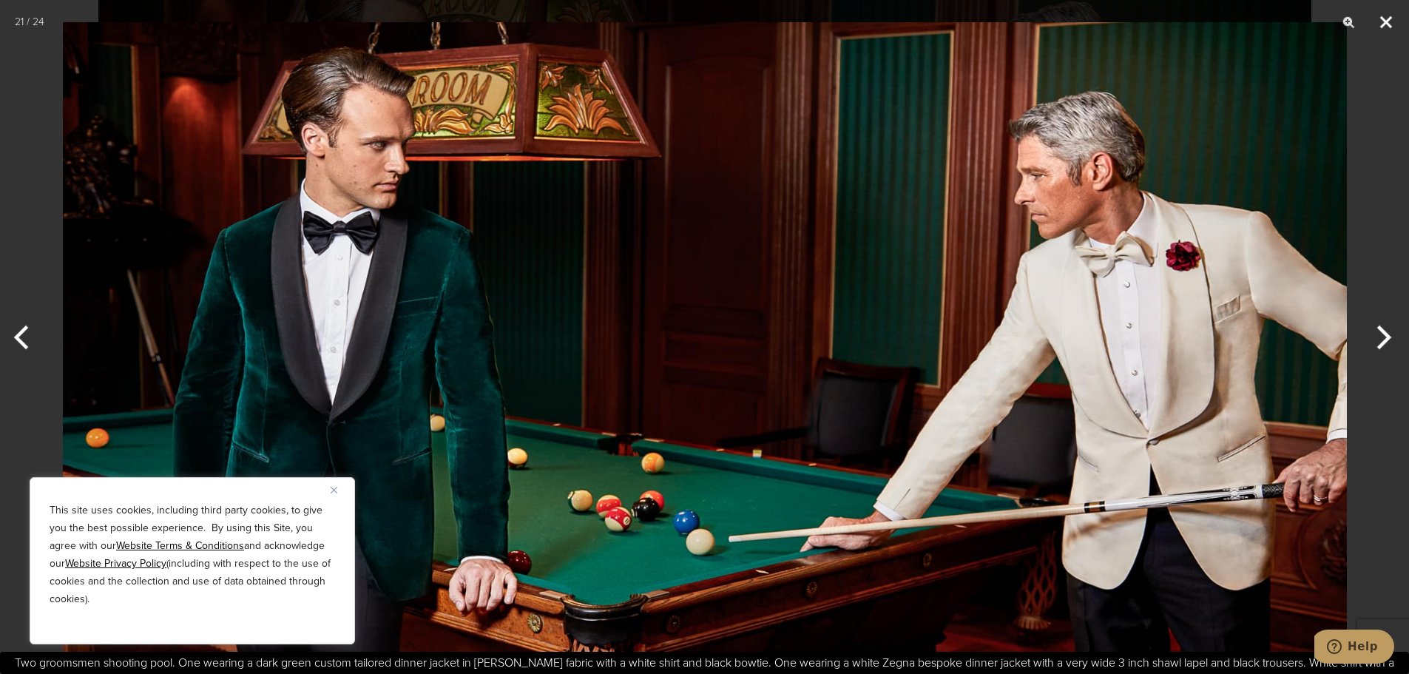
click at [1387, 19] on button "Close" at bounding box center [1386, 22] width 37 height 44
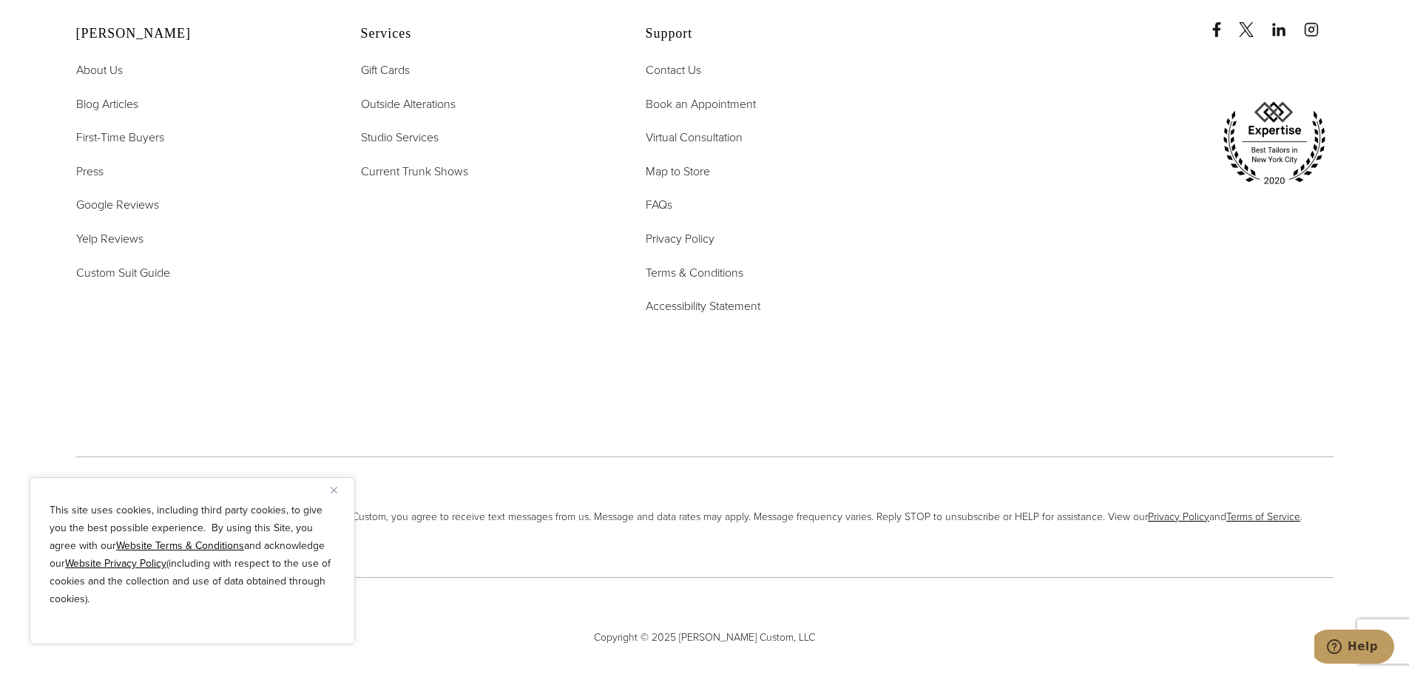
scroll to position [8688, 0]
